Goal: Check status: Check status

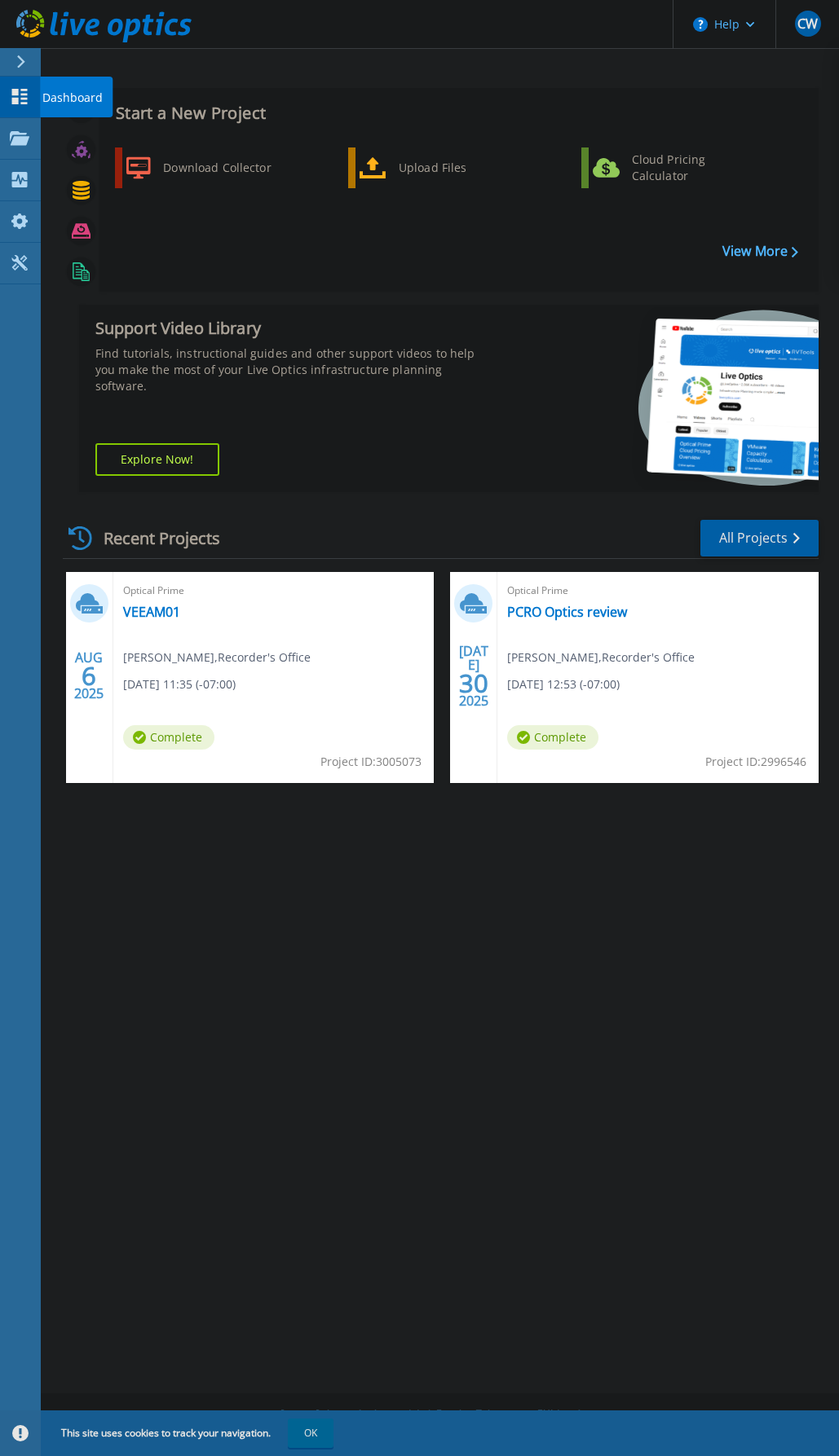
click at [39, 91] on link "Dashboard Dashboard" at bounding box center [20, 97] width 41 height 42
click at [558, 613] on link "PCRO Optics review" at bounding box center [566, 612] width 119 height 16
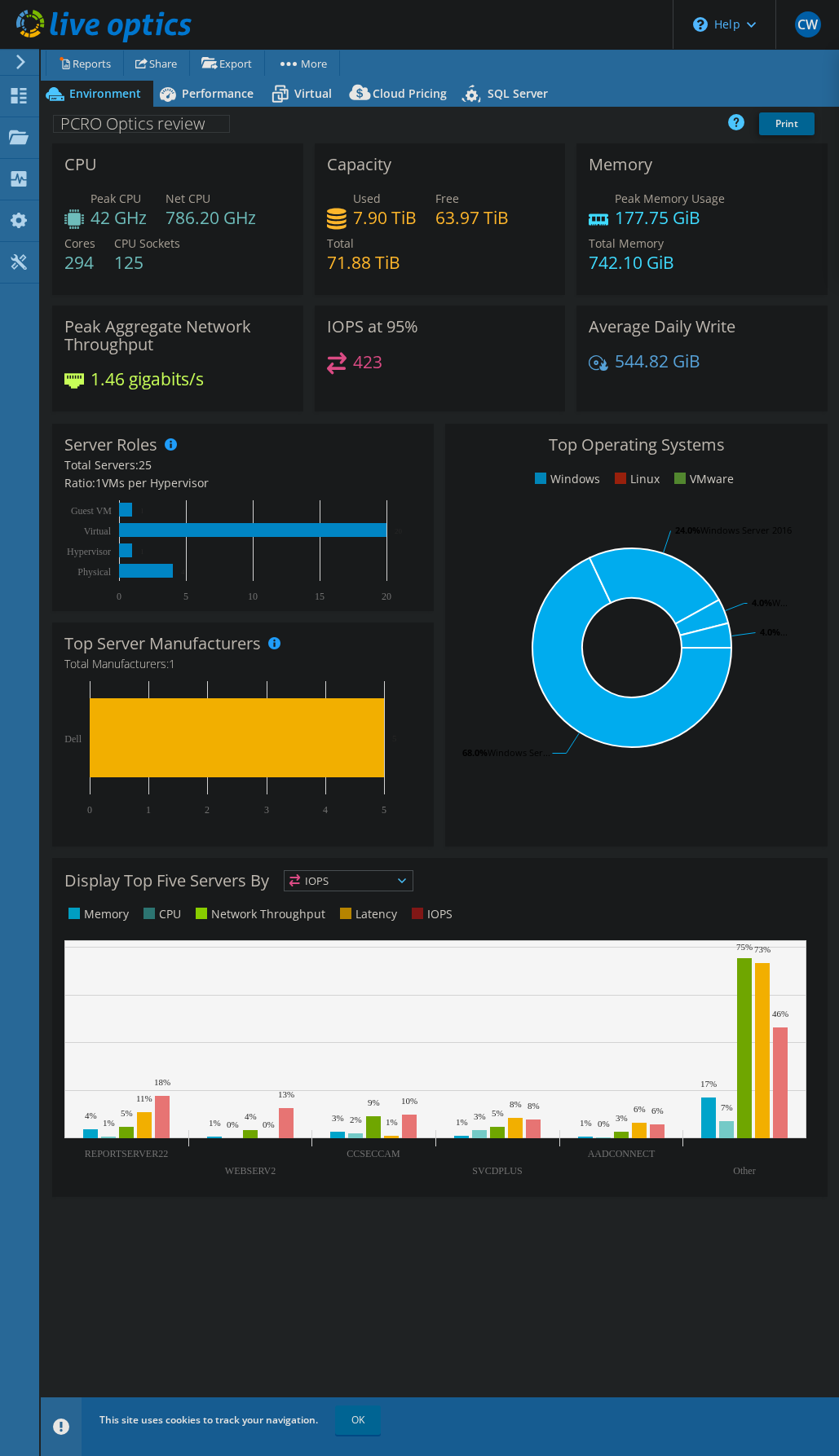
select select "USD"
